Goal: Browse casually

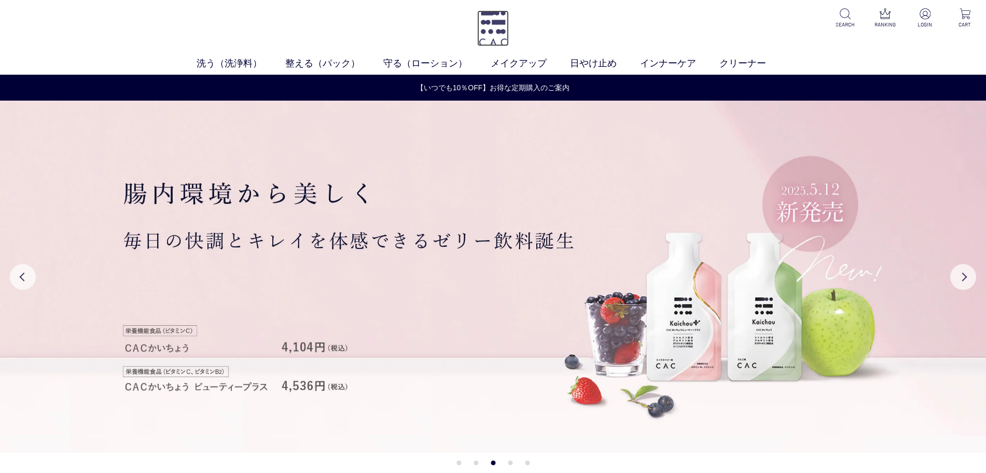
click at [484, 39] on img at bounding box center [493, 28] width 32 height 36
click at [23, 276] on button "Previous" at bounding box center [23, 277] width 26 height 26
